Goal: Task Accomplishment & Management: Complete application form

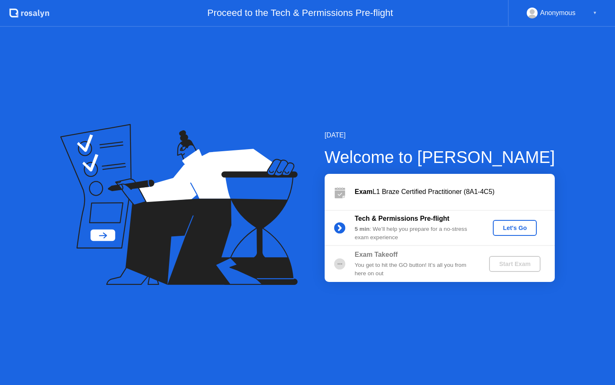
click at [510, 229] on div "Let's Go" at bounding box center [515, 227] width 37 height 7
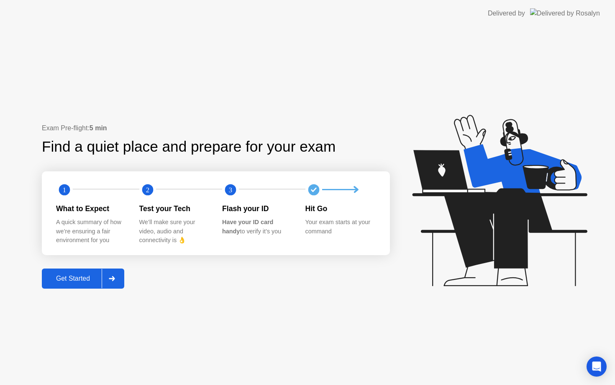
click at [114, 276] on icon at bounding box center [112, 278] width 6 height 5
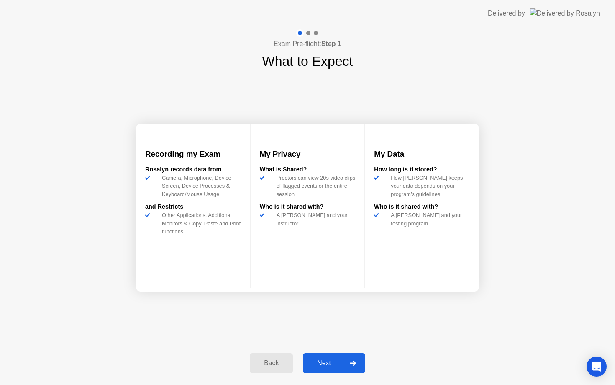
click at [351, 363] on icon at bounding box center [353, 362] width 6 height 5
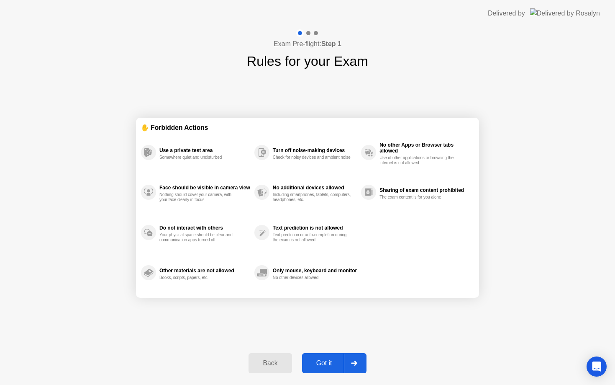
click at [351, 363] on icon at bounding box center [354, 362] width 6 height 5
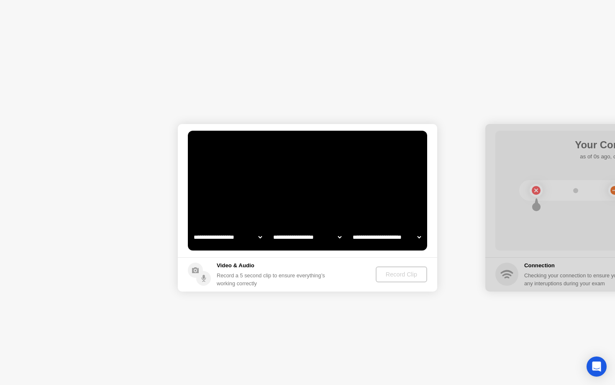
select select "**********"
select select "*******"
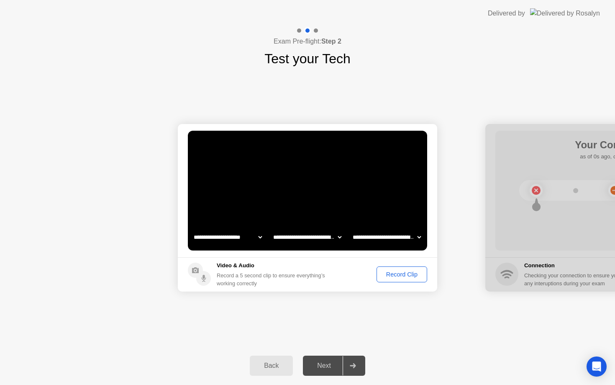
click at [359, 366] on div at bounding box center [353, 365] width 20 height 19
click at [229, 237] on select "**********" at bounding box center [228, 237] width 72 height 17
select select "**********"
click at [240, 237] on select "**********" at bounding box center [228, 237] width 72 height 17
click at [406, 273] on div "Record Clip" at bounding box center [402, 274] width 45 height 7
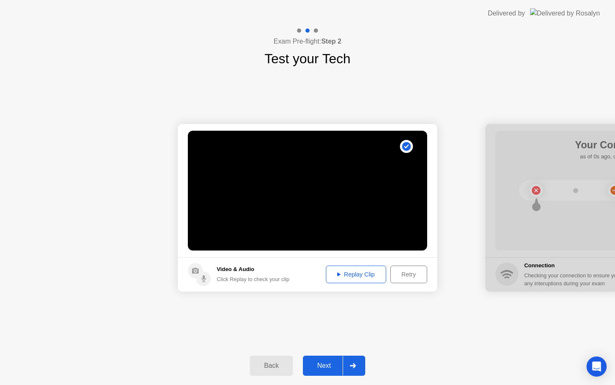
click at [359, 369] on div at bounding box center [353, 365] width 20 height 19
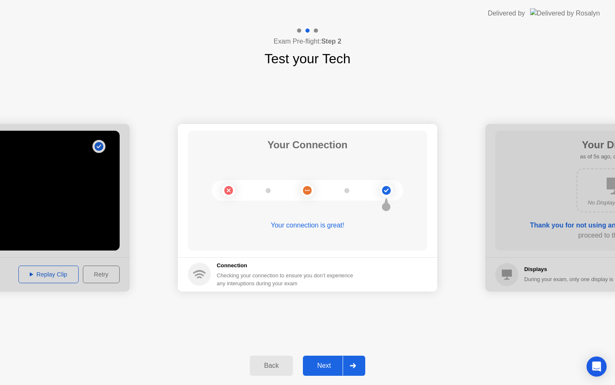
click at [359, 369] on div at bounding box center [353, 365] width 20 height 19
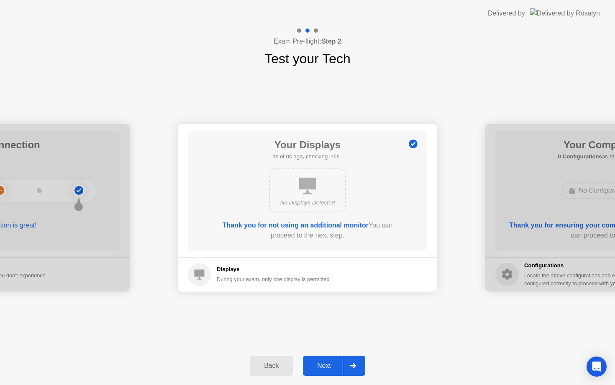
click at [359, 370] on div at bounding box center [353, 365] width 20 height 19
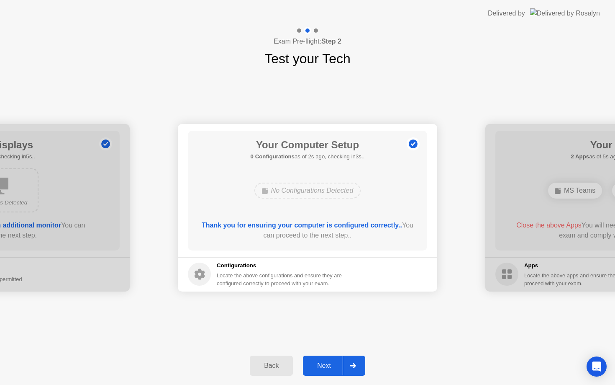
click at [359, 370] on div at bounding box center [353, 365] width 20 height 19
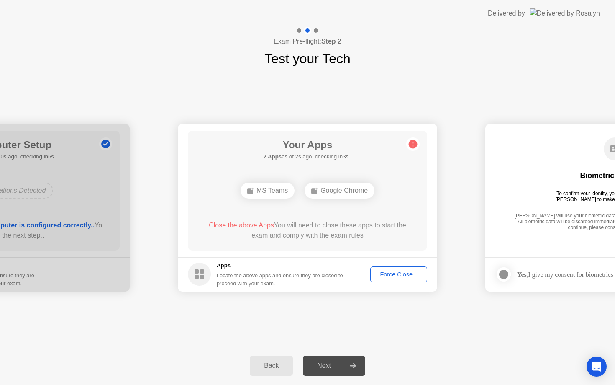
click at [408, 278] on div "Force Close..." at bounding box center [398, 274] width 51 height 7
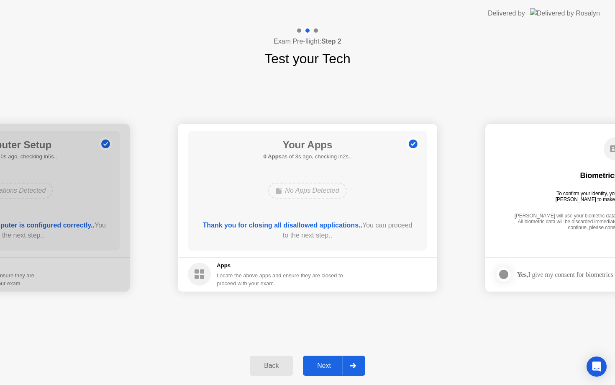
click at [358, 370] on div at bounding box center [353, 365] width 20 height 19
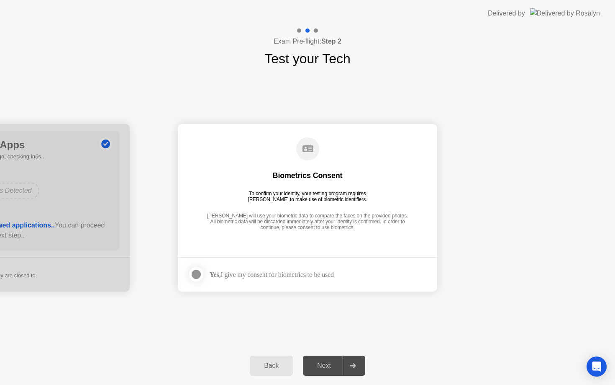
click at [198, 276] on div at bounding box center [196, 274] width 10 height 10
click at [356, 371] on div at bounding box center [353, 365] width 20 height 19
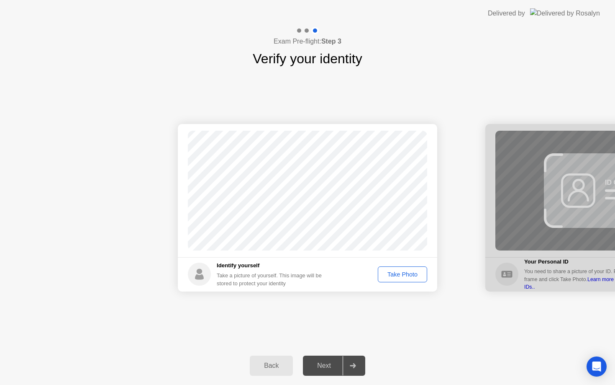
click at [408, 273] on div "Take Photo" at bounding box center [403, 274] width 44 height 7
click at [355, 371] on div at bounding box center [353, 365] width 20 height 19
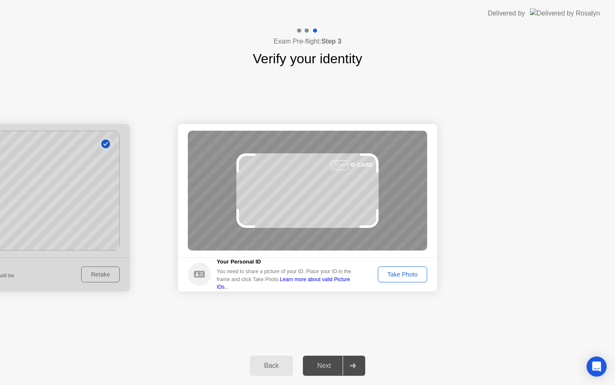
click at [400, 272] on div "Take Photo" at bounding box center [403, 274] width 44 height 7
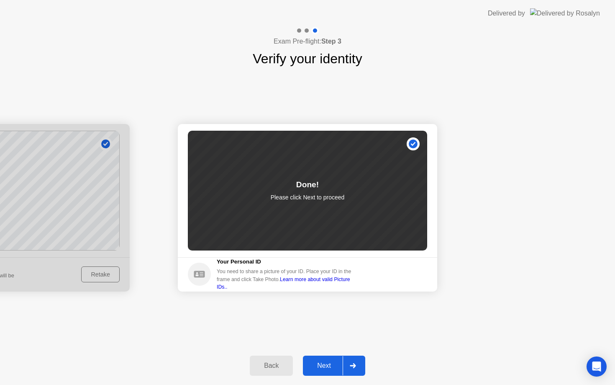
click at [358, 367] on div at bounding box center [353, 365] width 20 height 19
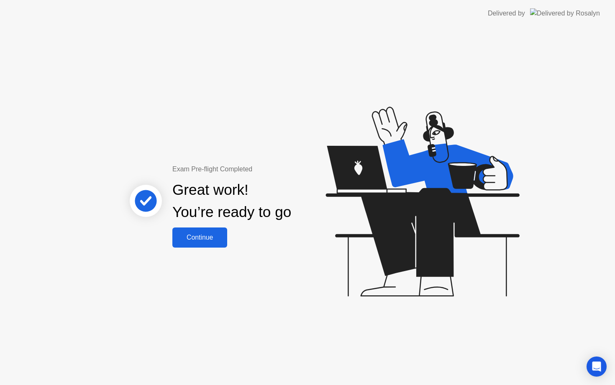
click at [212, 241] on div "Continue" at bounding box center [200, 238] width 50 height 8
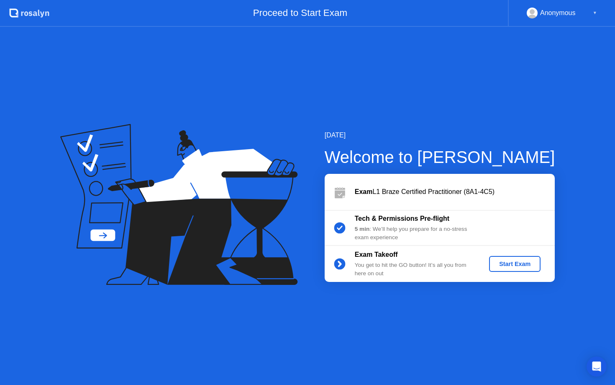
click at [507, 267] on div "Start Exam" at bounding box center [515, 263] width 45 height 7
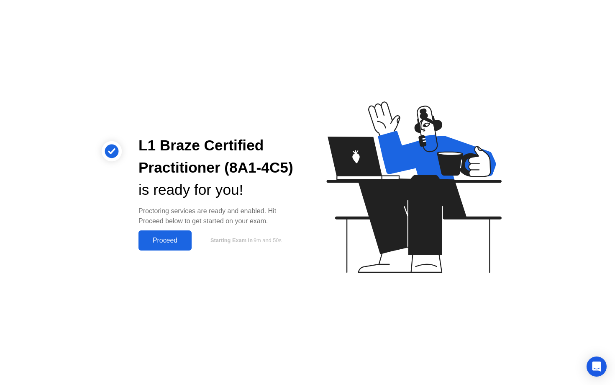
click at [176, 237] on div "Proceed" at bounding box center [165, 241] width 48 height 8
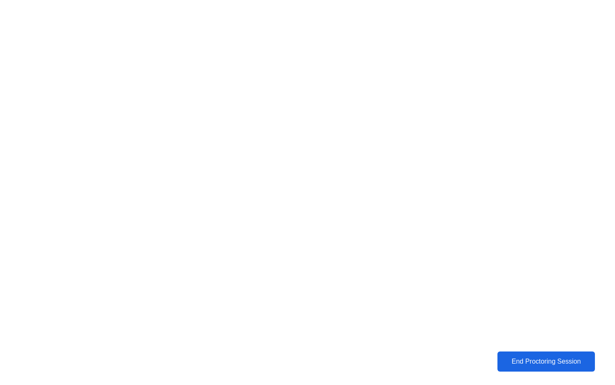
click at [560, 369] on button "End Proctoring Session" at bounding box center [547, 361] width 98 height 20
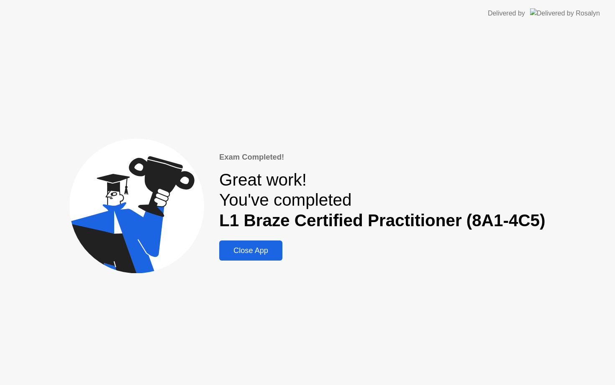
click at [268, 250] on div "Close App" at bounding box center [251, 250] width 58 height 9
